Goal: Information Seeking & Learning: Find specific page/section

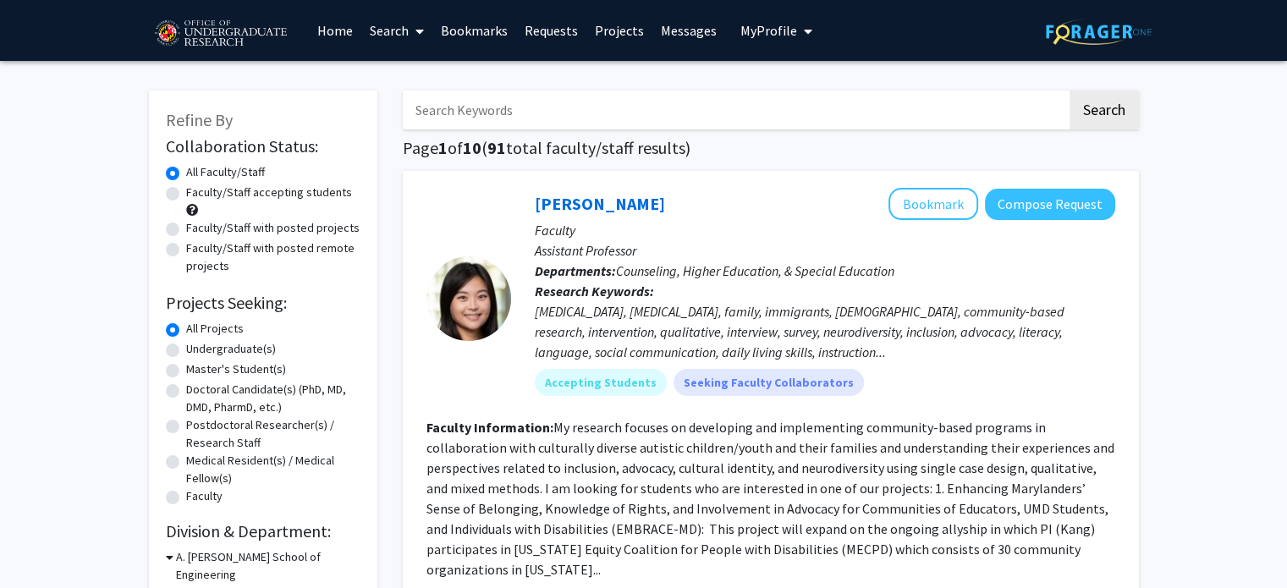
click at [504, 107] on input "Search Keywords" at bounding box center [735, 110] width 664 height 39
type input "[PERSON_NAME]"
click at [1069, 91] on button "Search" at bounding box center [1103, 110] width 69 height 39
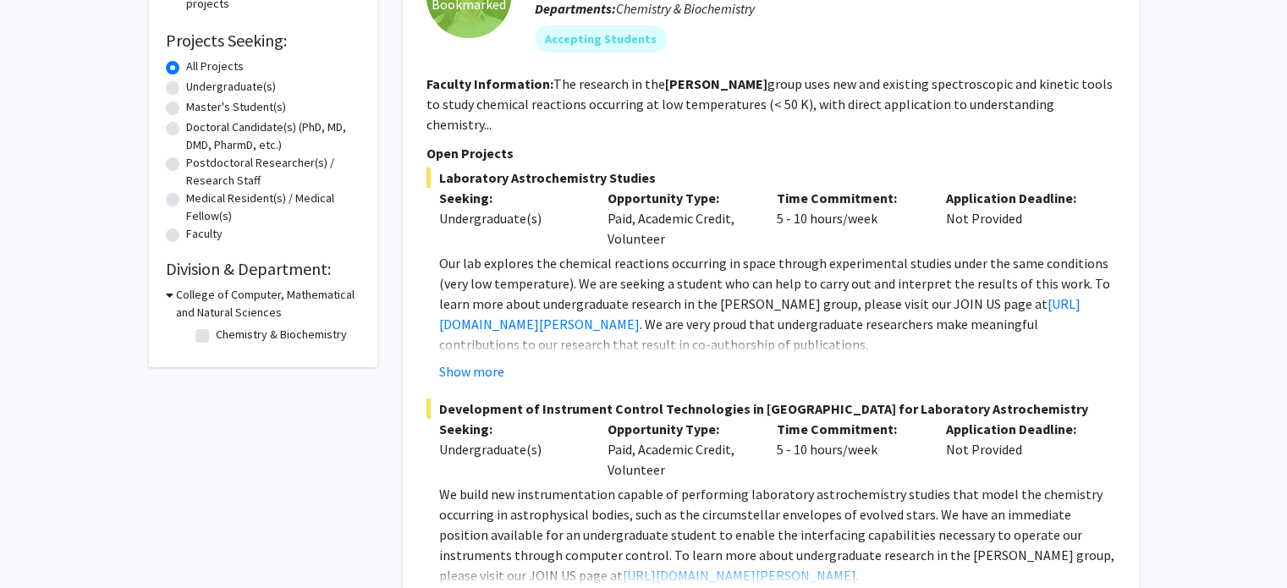
scroll to position [261, 0]
click at [481, 363] on button "Show more" at bounding box center [471, 373] width 65 height 20
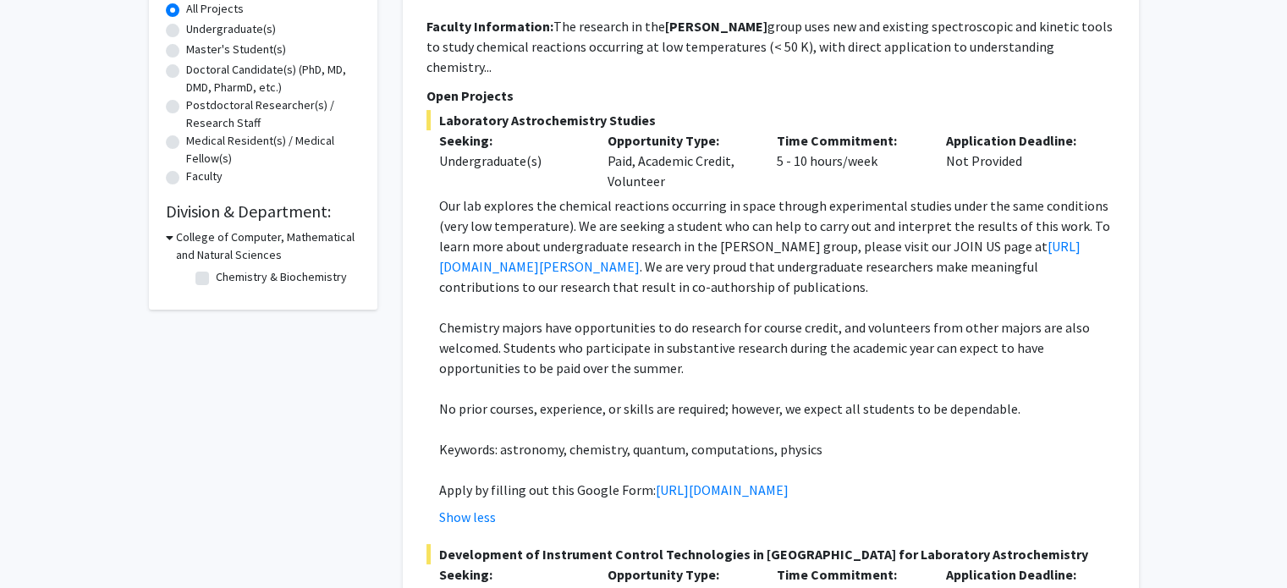
scroll to position [0, 0]
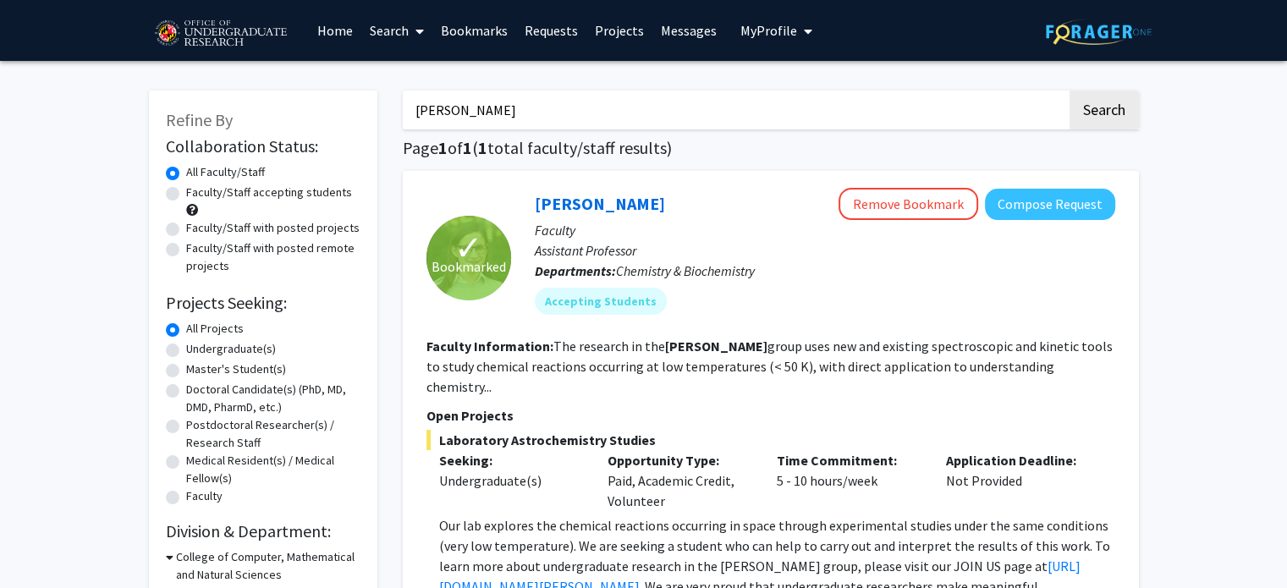
click at [225, 348] on label "Undergraduate(s)" at bounding box center [231, 349] width 90 height 18
click at [197, 348] on input "Undergraduate(s)" at bounding box center [191, 345] width 11 height 11
radio input "true"
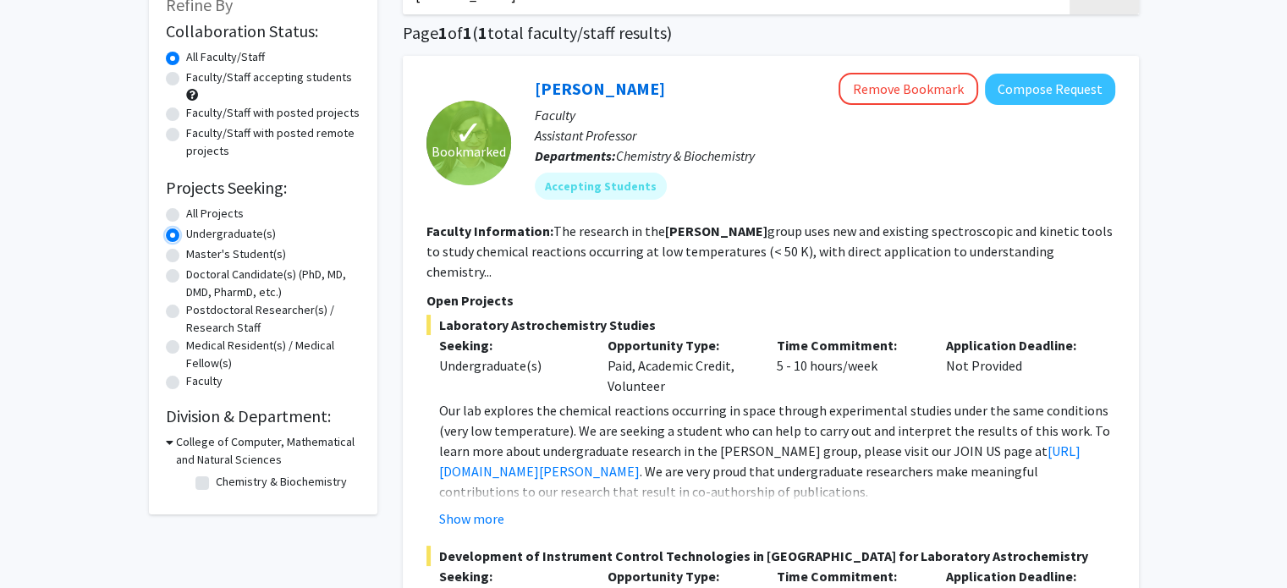
scroll to position [117, 0]
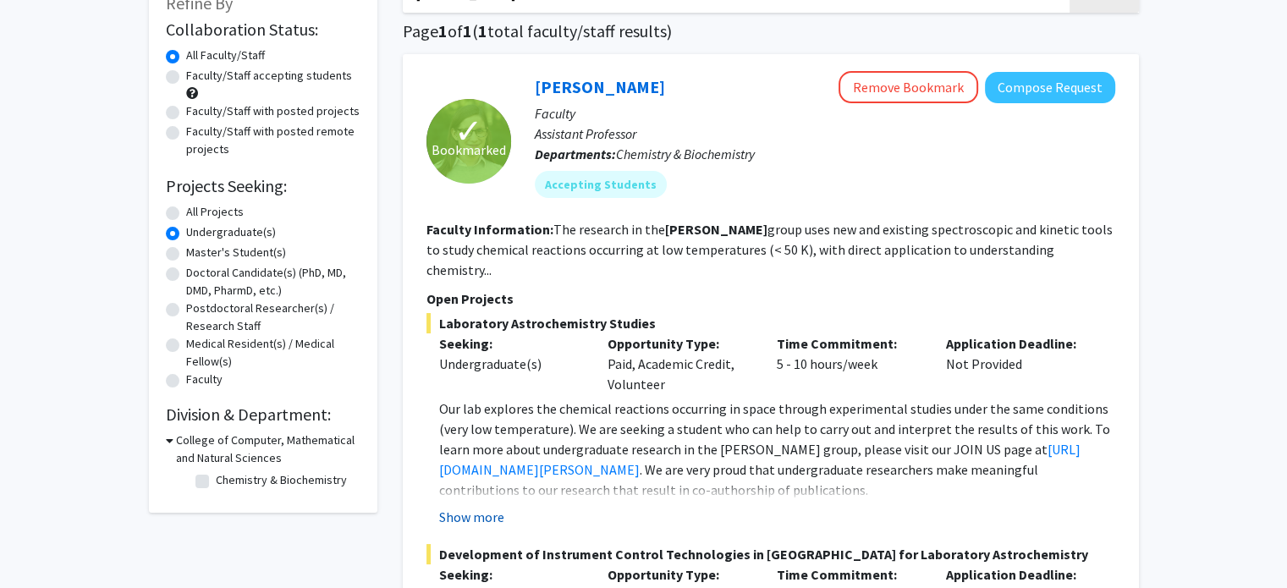
click at [480, 507] on button "Show more" at bounding box center [471, 517] width 65 height 20
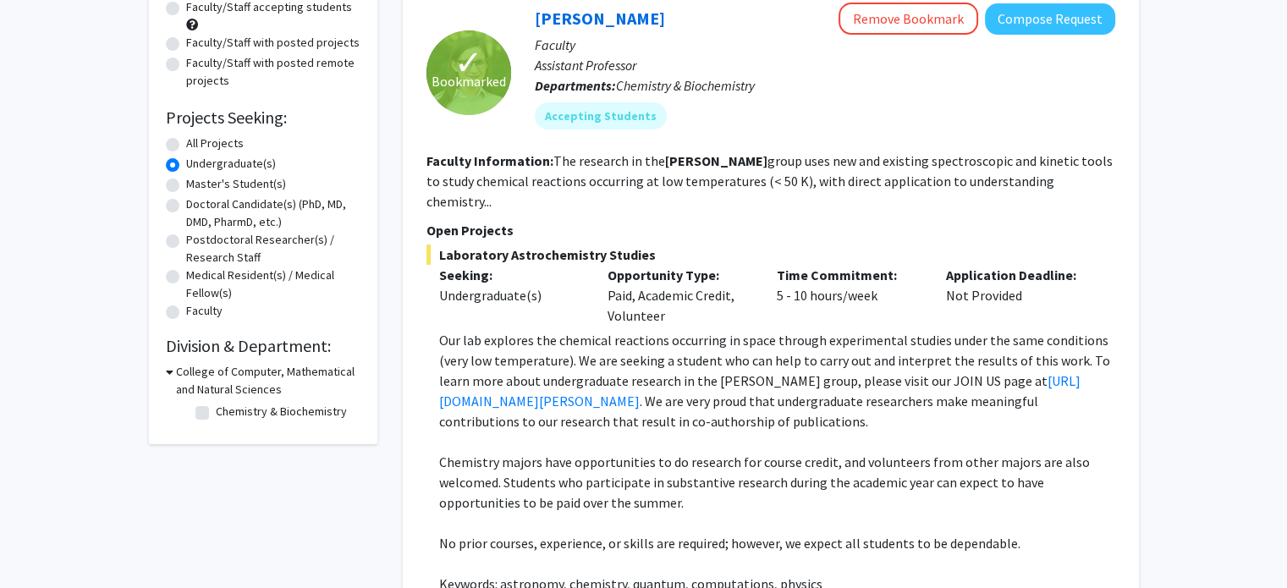
scroll to position [0, 0]
